Goal: Navigation & Orientation: Find specific page/section

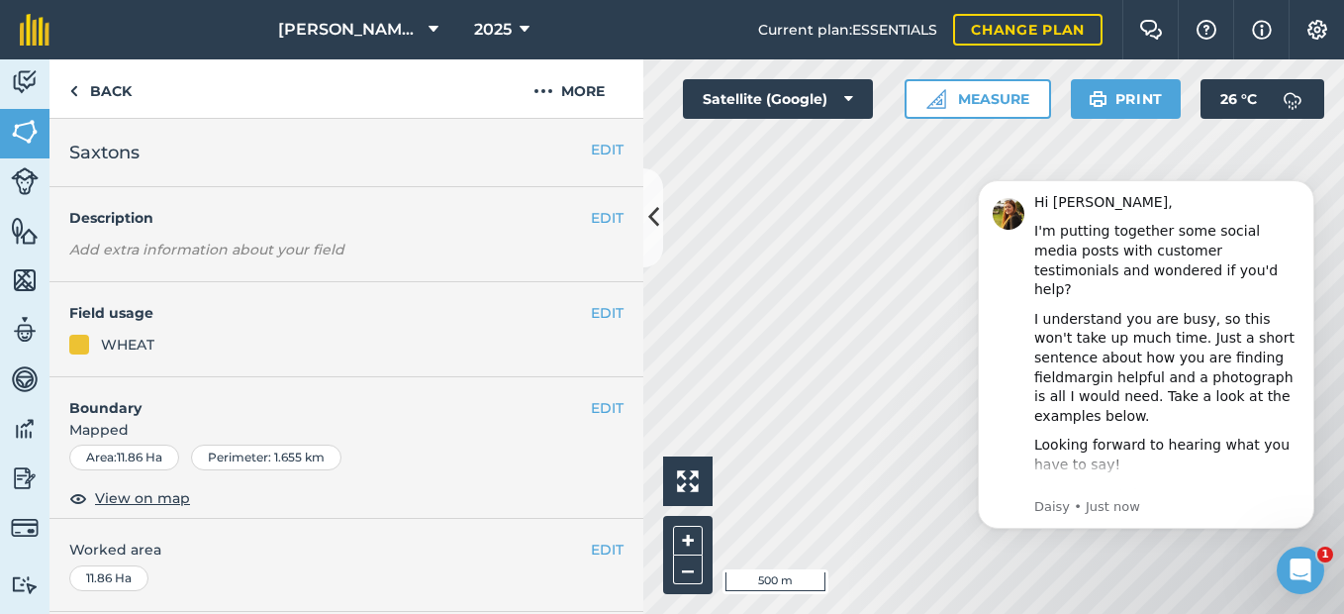
click at [1298, 580] on icon "Open Intercom Messenger" at bounding box center [1301, 570] width 33 height 33
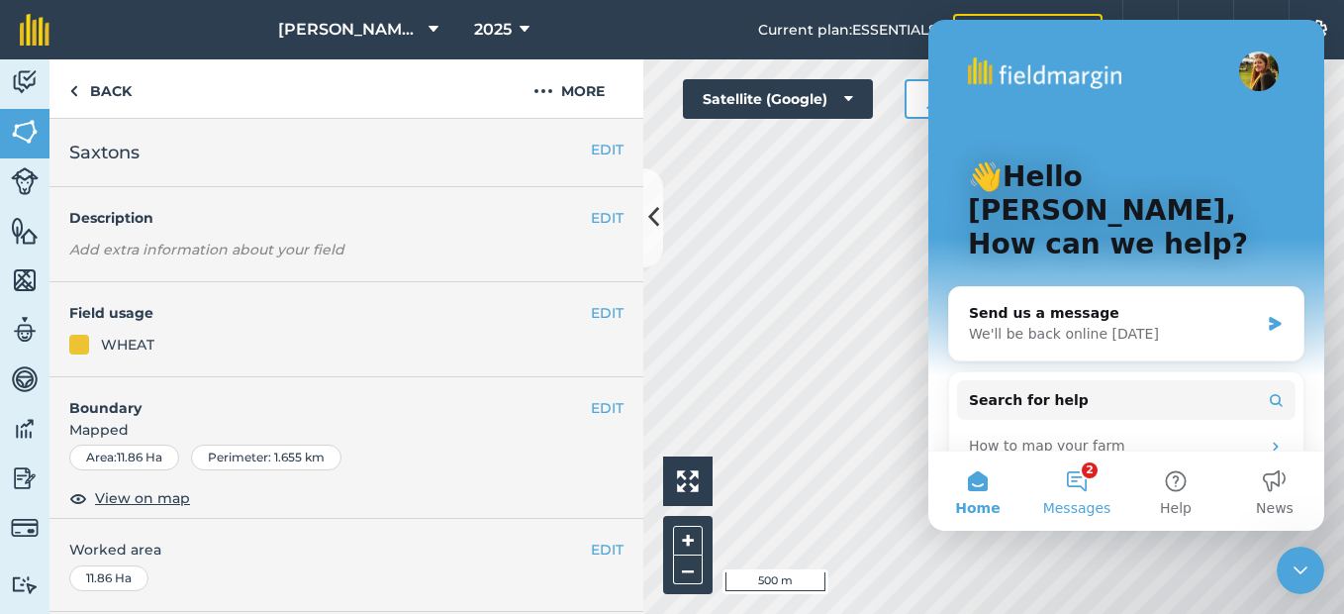
click at [1059, 482] on button "2 Messages" at bounding box center [1076, 490] width 99 height 79
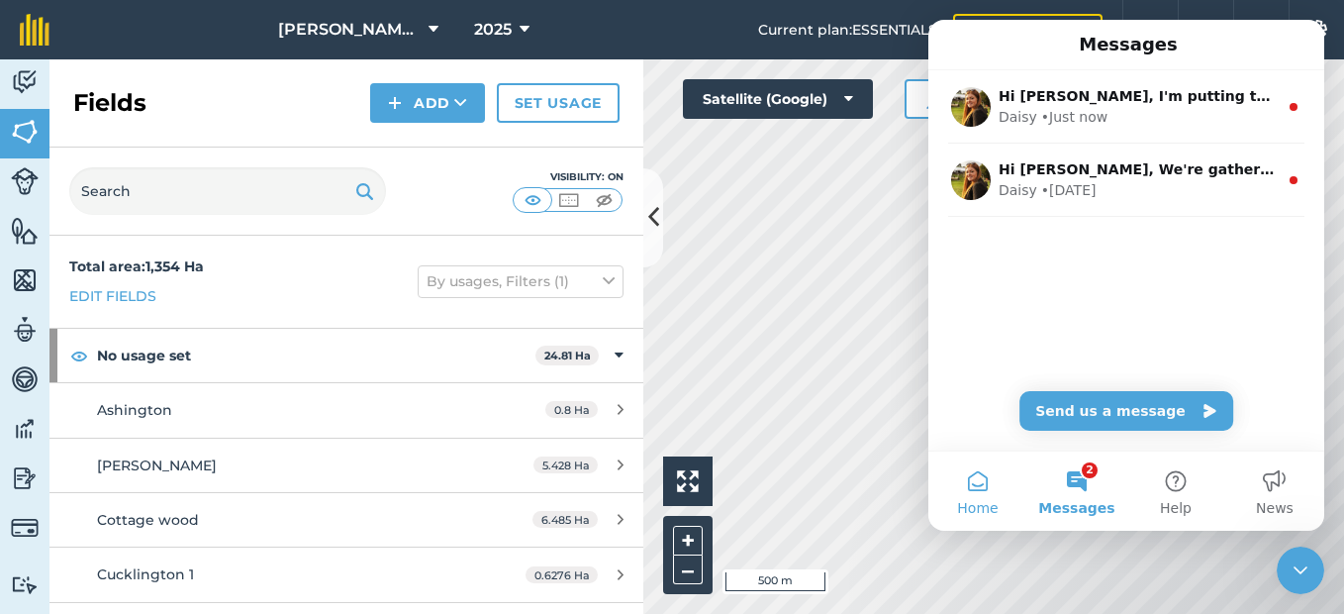
click at [978, 502] on span "Home" at bounding box center [977, 508] width 41 height 14
